Goal: Transaction & Acquisition: Purchase product/service

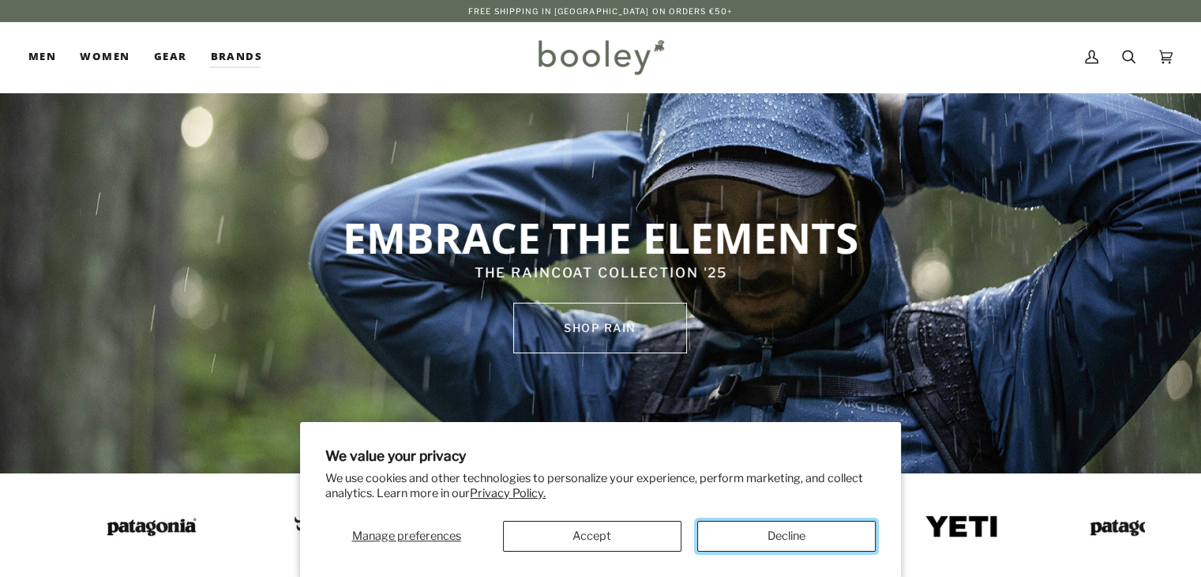
click at [815, 523] on button "Decline" at bounding box center [786, 536] width 179 height 31
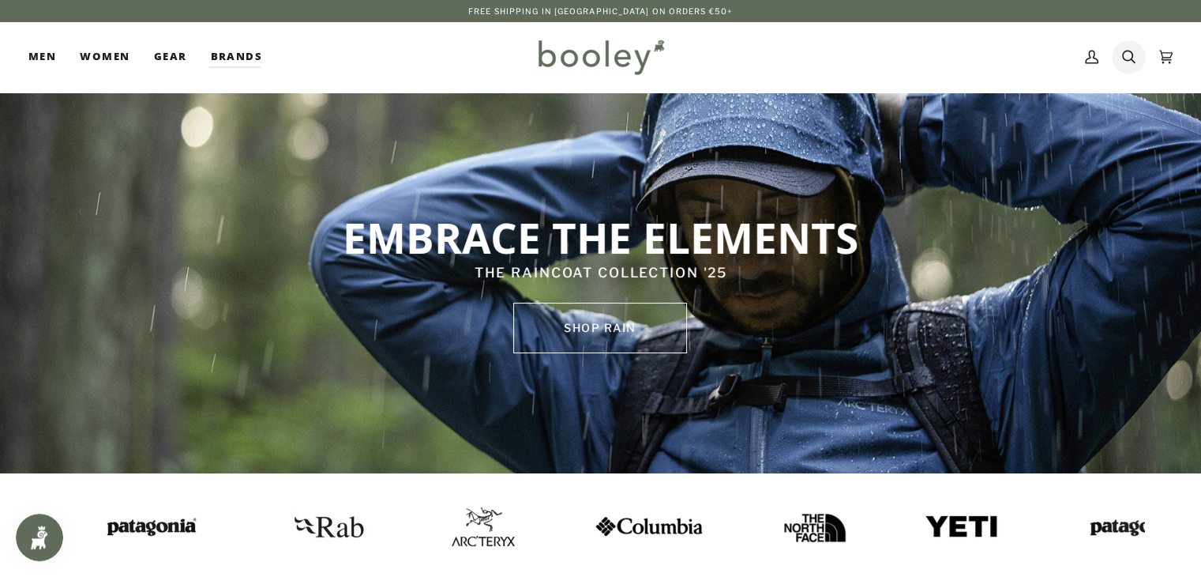
click at [1122, 58] on icon at bounding box center [1128, 57] width 13 height 24
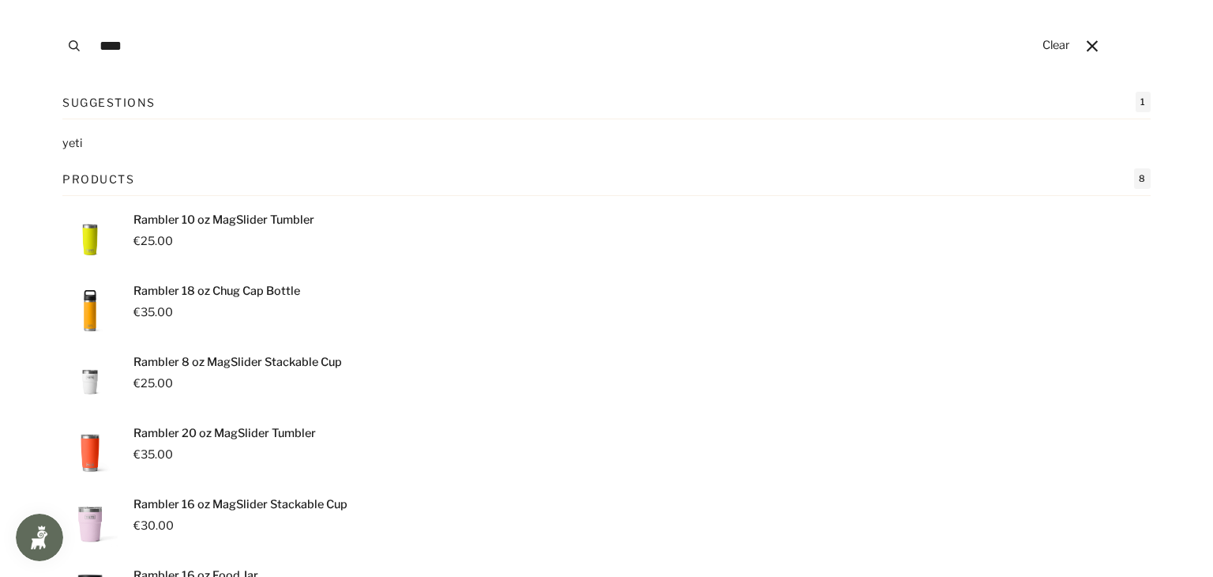
type input "****"
click at [57, 0] on button "Search" at bounding box center [74, 46] width 35 height 92
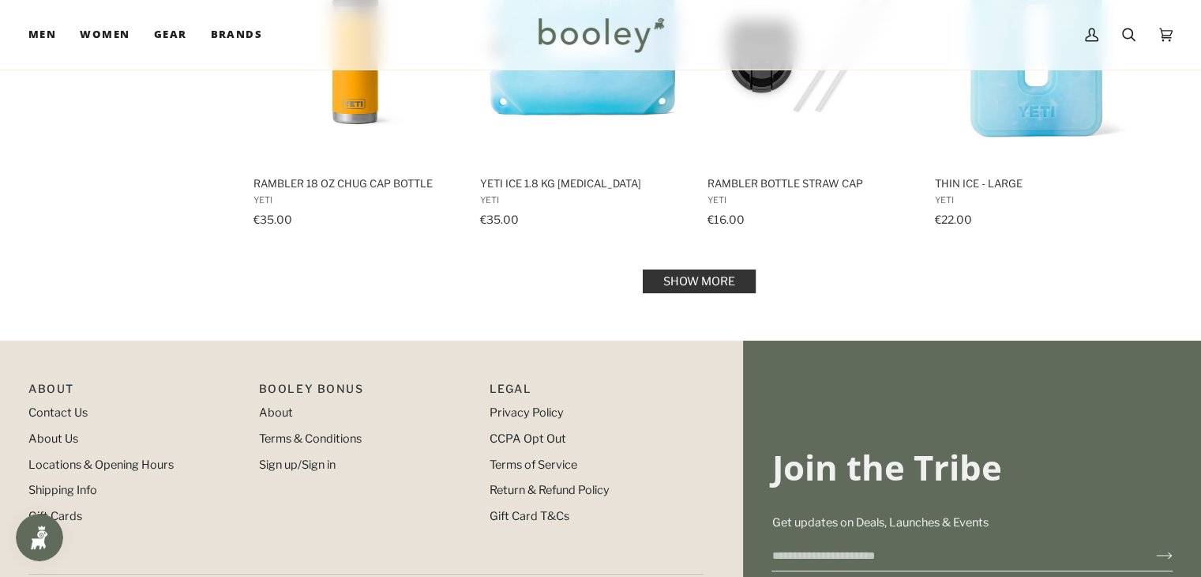
scroll to position [1766, 0]
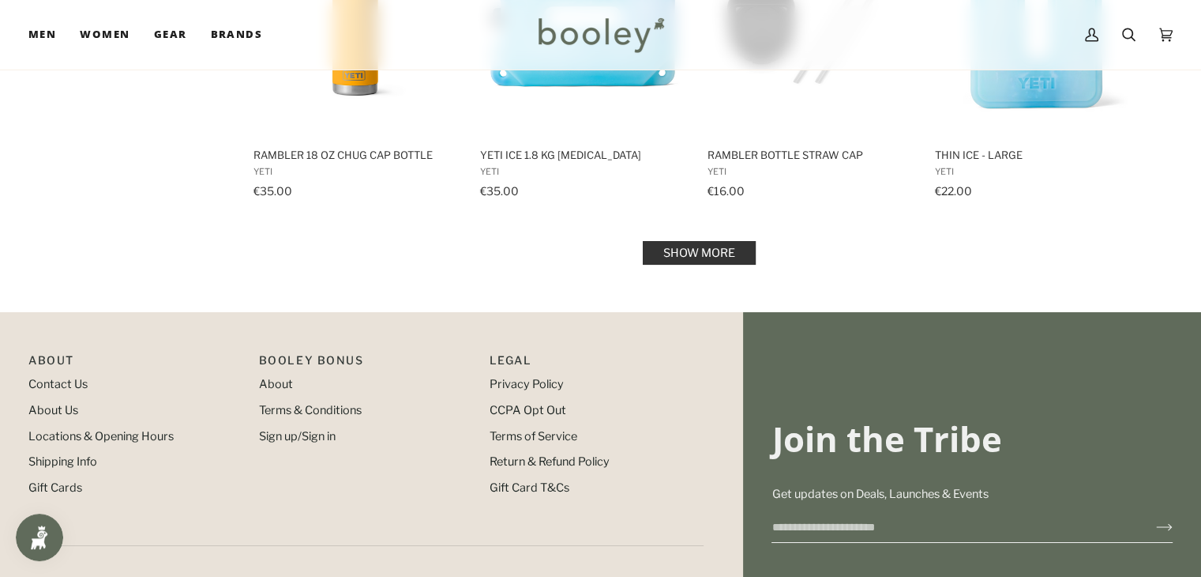
click at [705, 247] on link "Show more" at bounding box center [699, 253] width 113 height 24
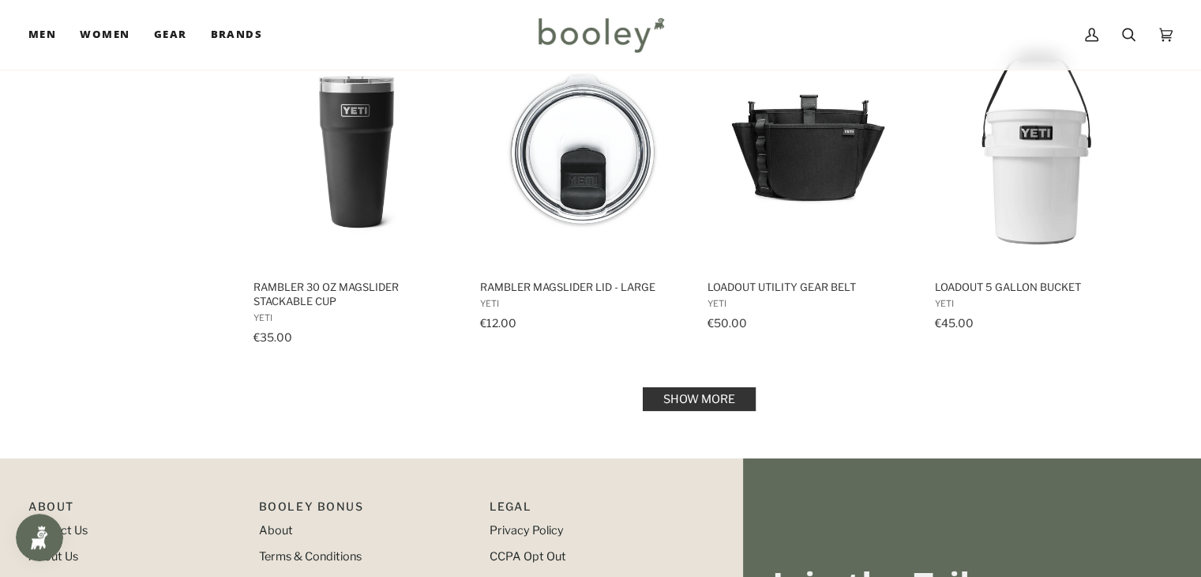
scroll to position [3321, 0]
click at [730, 386] on link "Show more" at bounding box center [699, 398] width 113 height 24
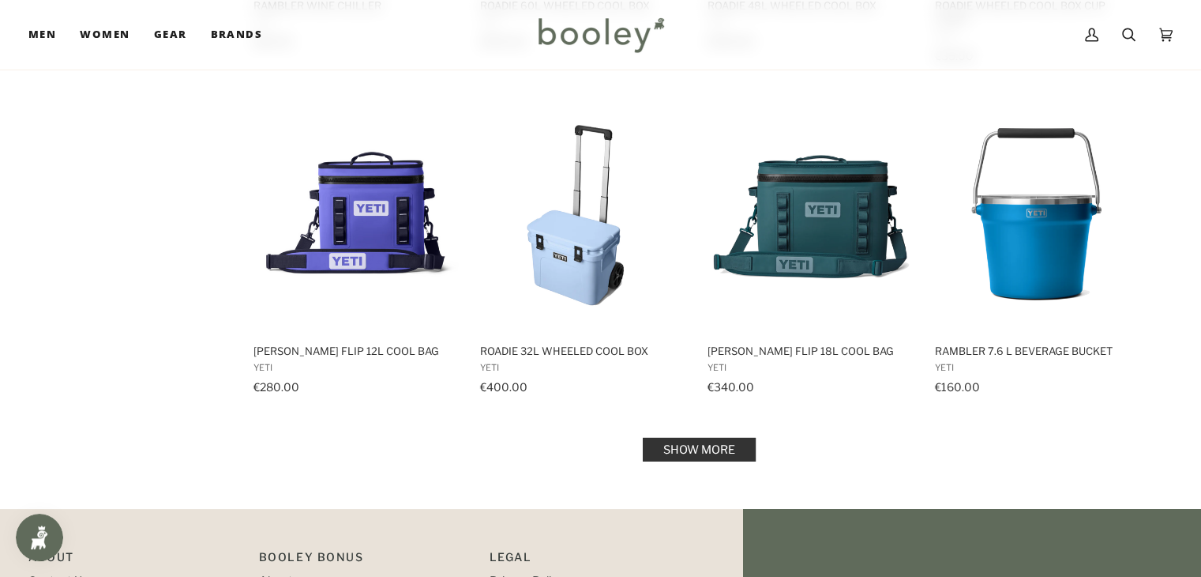
scroll to position [4953, 0]
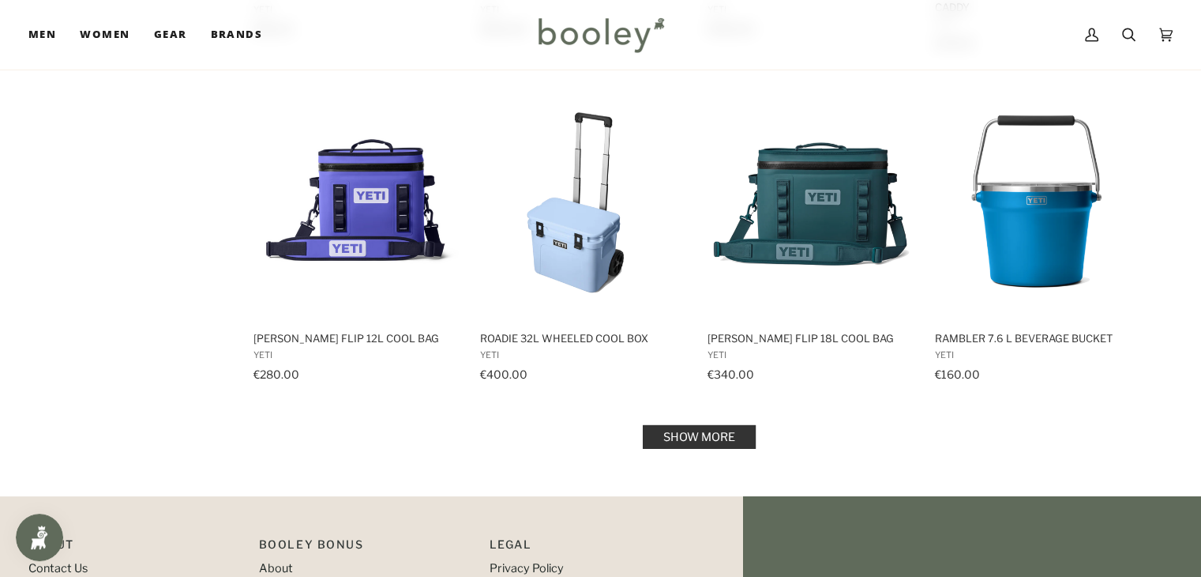
click at [703, 425] on link "Show more" at bounding box center [699, 437] width 113 height 24
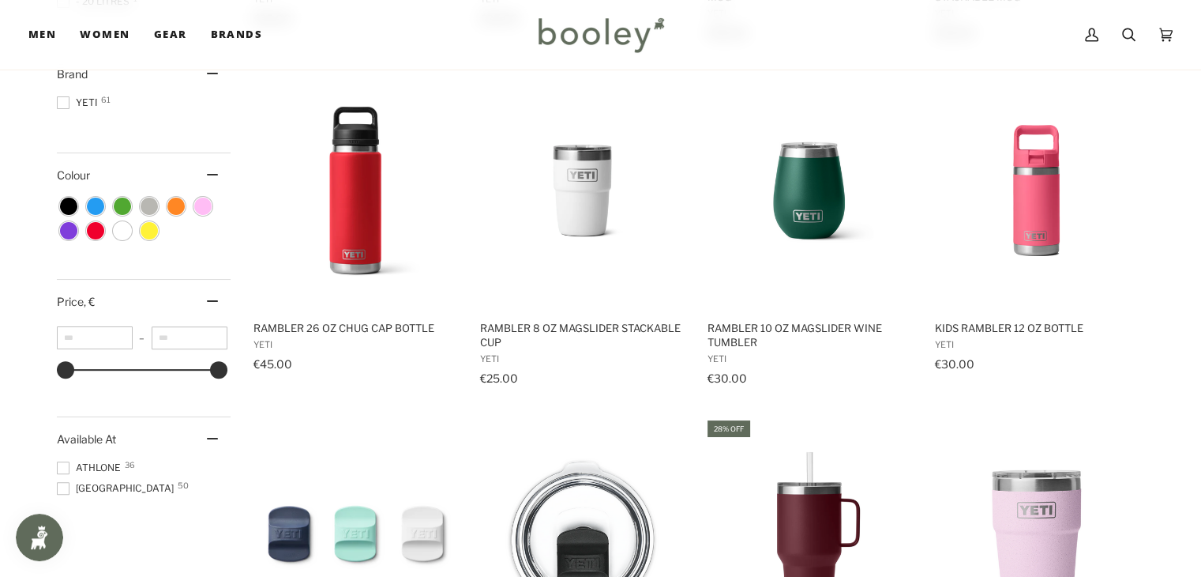
scroll to position [558, 0]
